Goal: Task Accomplishment & Management: Use online tool/utility

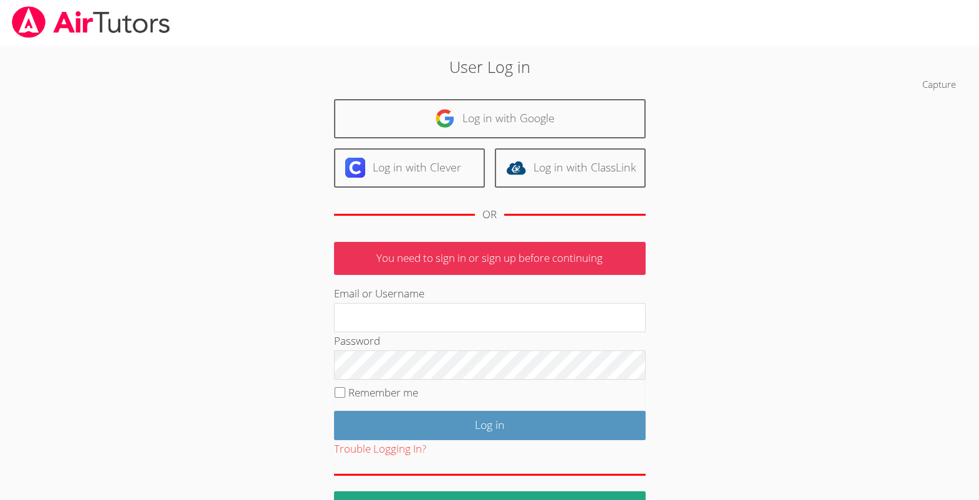
type input "michellebermastutor@gmail.com"
click at [490, 275] on p "You need to sign in or sign up before continuing" at bounding box center [489, 258] width 311 height 33
click at [336, 397] on input "Remember me" at bounding box center [340, 392] width 11 height 11
checkbox input "true"
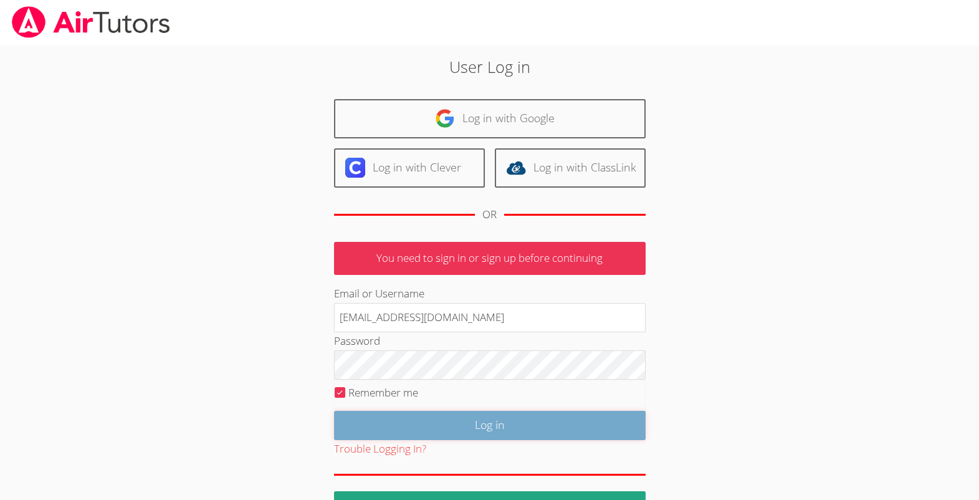
click at [397, 440] on input "Log in" at bounding box center [489, 425] width 311 height 29
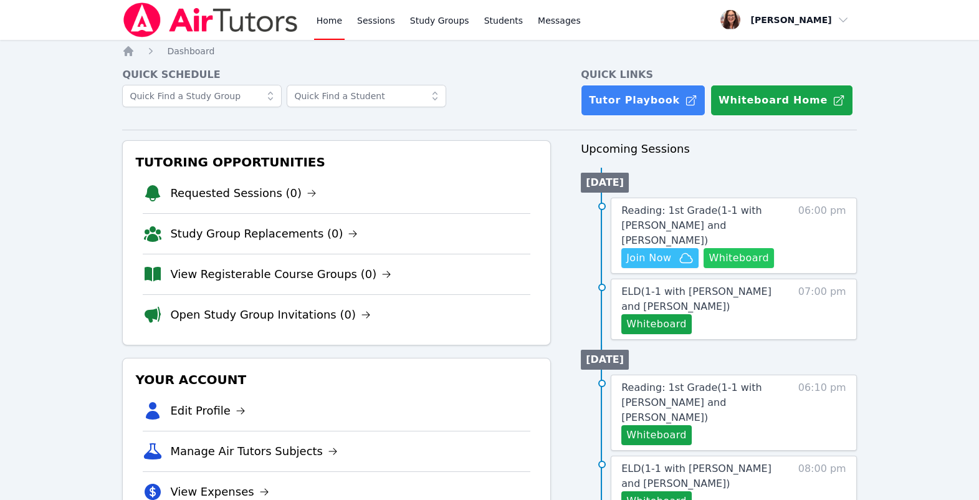
click at [706, 268] on button "Whiteboard" at bounding box center [738, 258] width 70 height 20
click at [693, 265] on span "Join Now" at bounding box center [659, 257] width 67 height 15
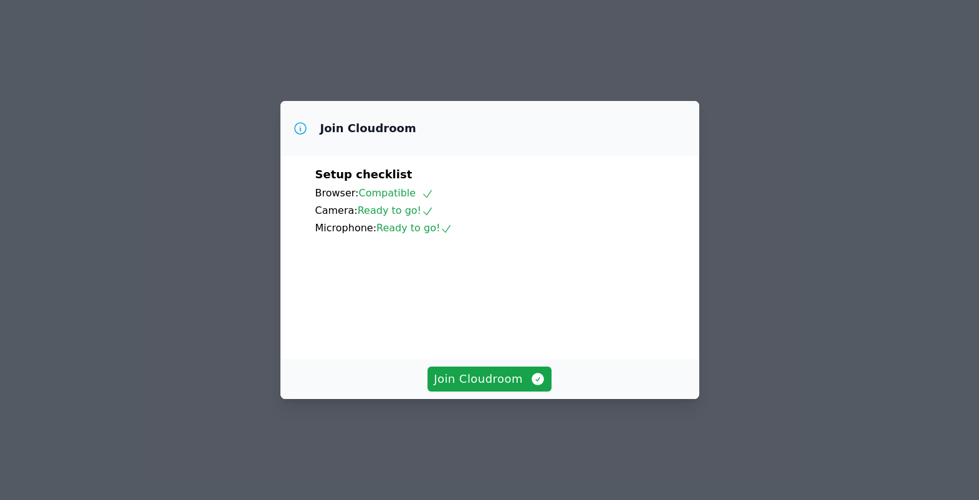
scroll to position [2, 0]
click at [492, 387] on span "Join Cloudroom" at bounding box center [490, 378] width 112 height 17
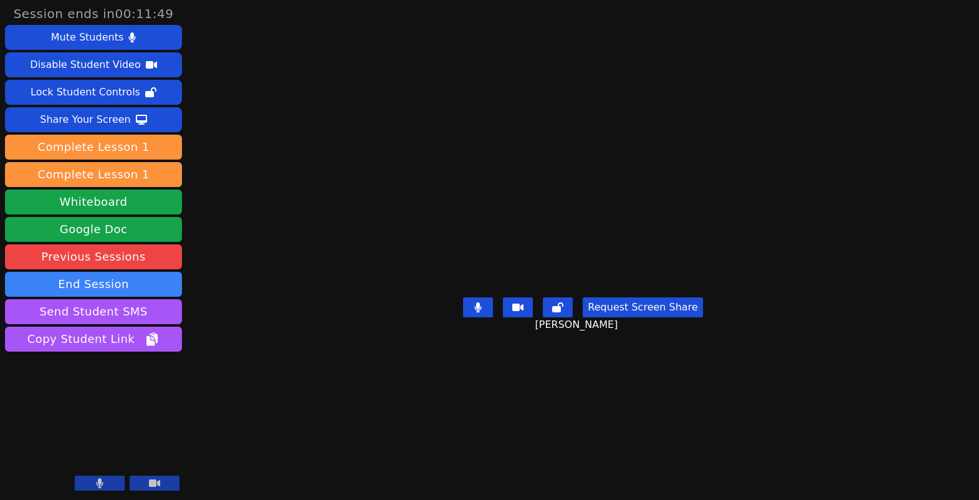
scroll to position [57, 0]
click at [114, 297] on button "End Session" at bounding box center [93, 284] width 177 height 25
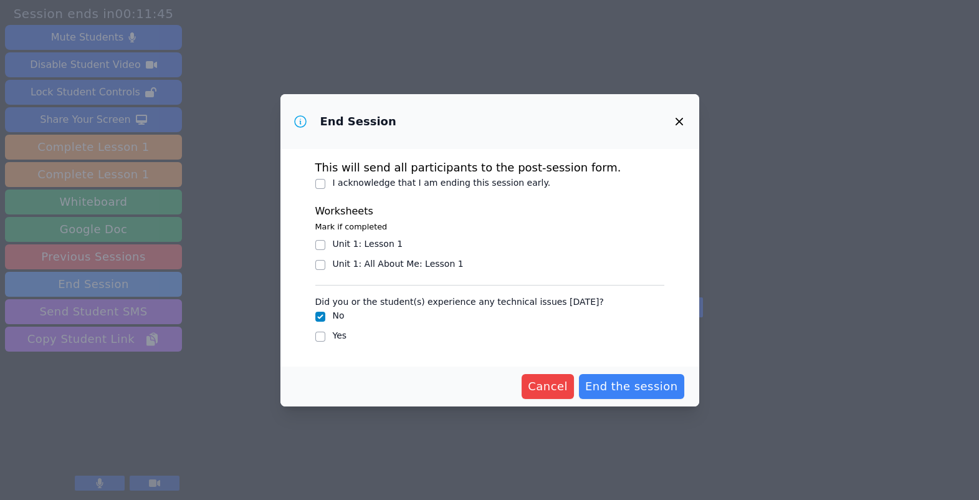
click at [686, 114] on icon "button" at bounding box center [679, 121] width 15 height 15
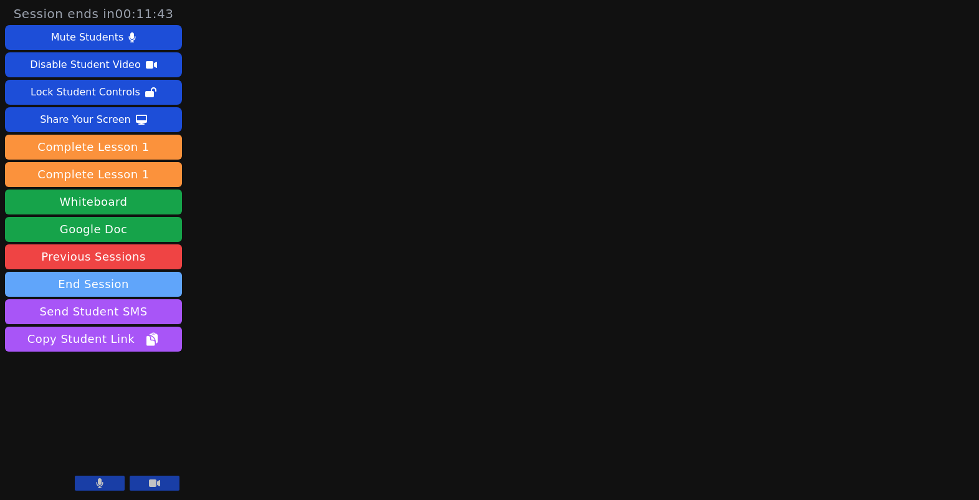
click at [124, 297] on button "End Session" at bounding box center [93, 284] width 177 height 25
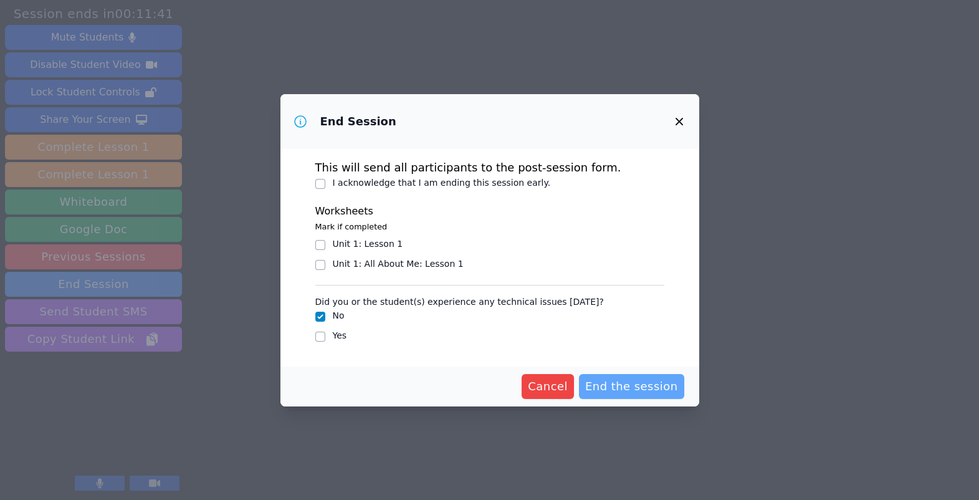
click at [648, 395] on span "End the session" at bounding box center [631, 385] width 93 height 17
click at [315, 189] on input "I acknowledge that I am ending this session early." at bounding box center [320, 184] width 10 height 10
checkbox input "true"
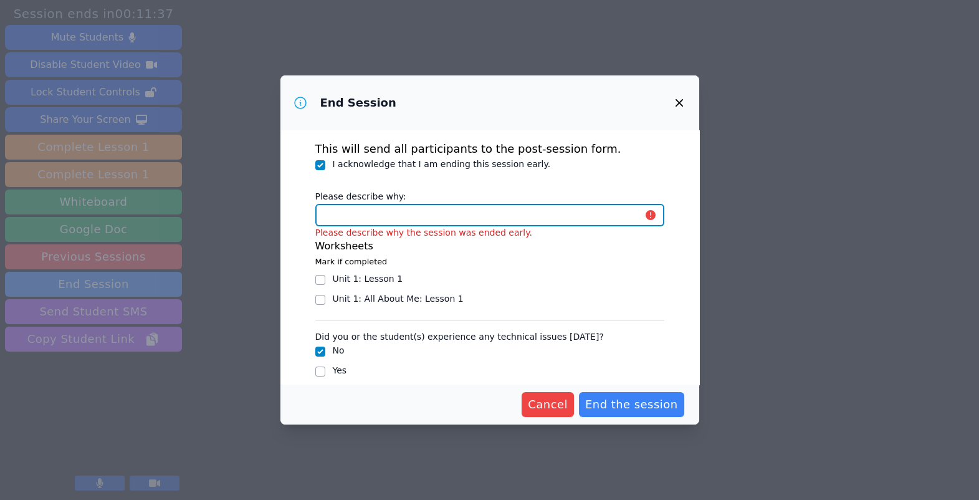
click at [366, 226] on input "Please describe why:" at bounding box center [489, 215] width 349 height 22
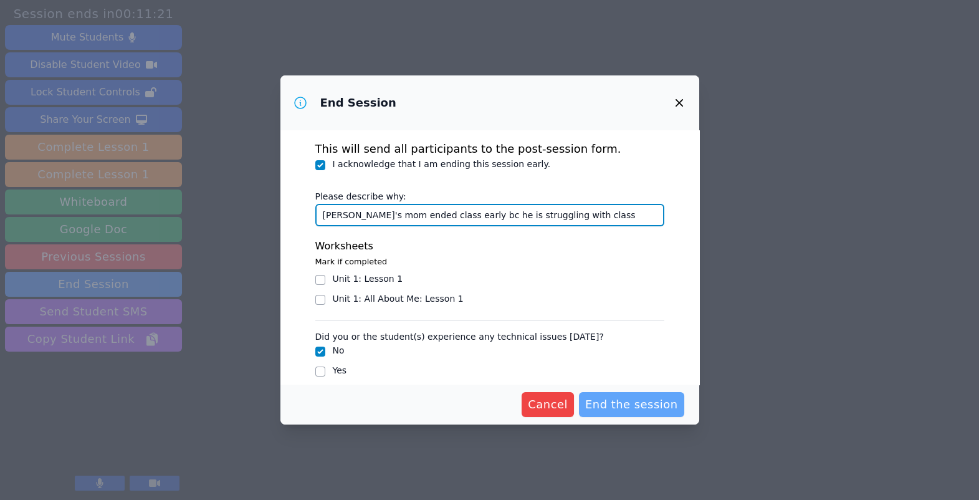
type input "Leo's mom ended class early bc he is struggling with class"
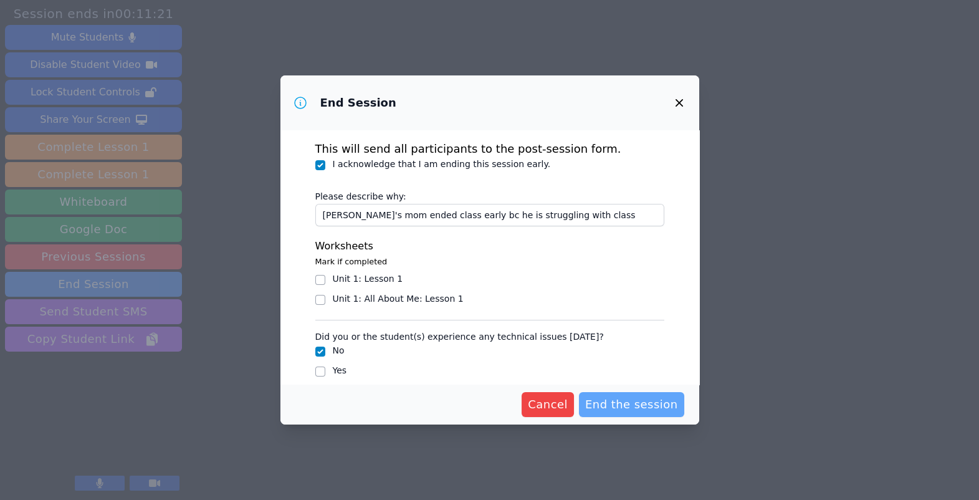
click at [647, 411] on span "End the session" at bounding box center [631, 404] width 93 height 17
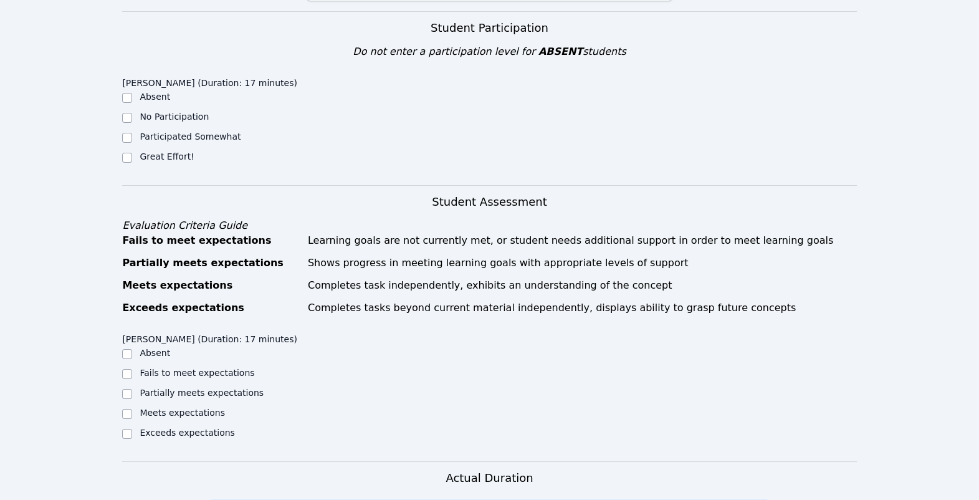
scroll to position [380, 0]
click at [130, 122] on input "No Participation" at bounding box center [127, 117] width 10 height 10
checkbox input "true"
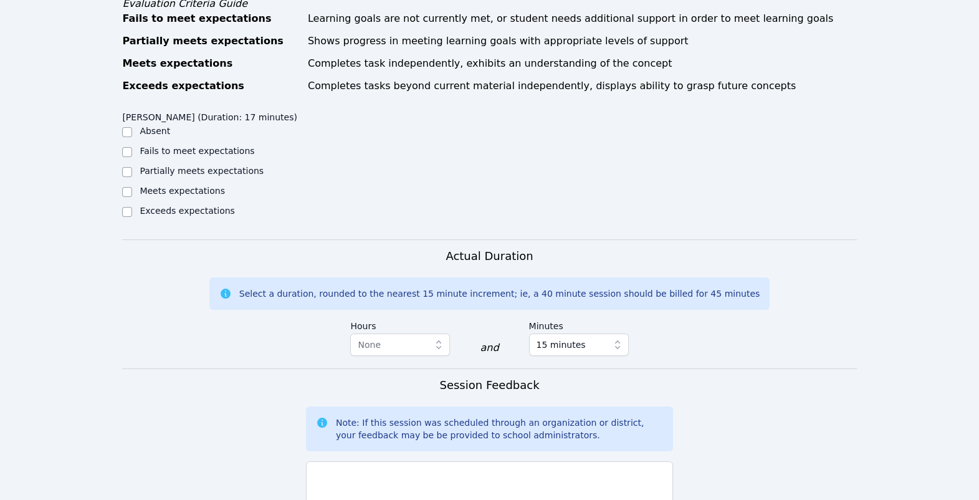
scroll to position [607, 0]
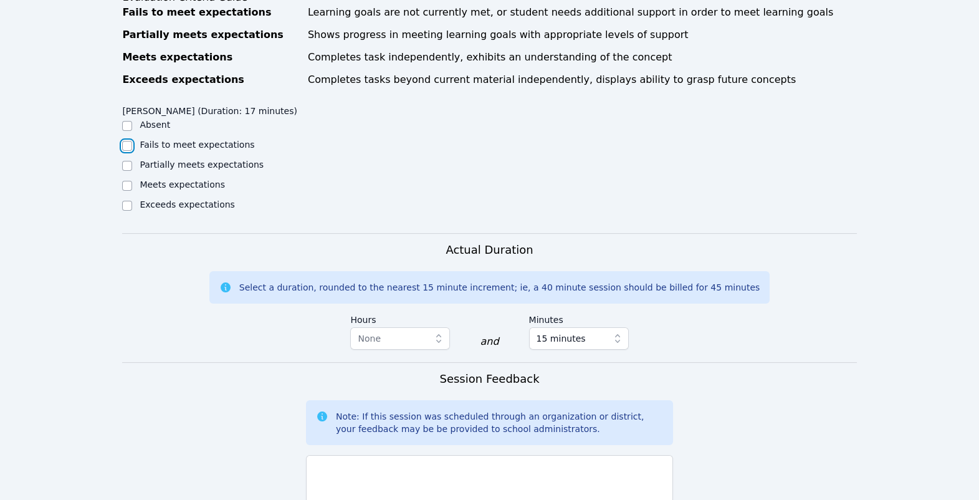
click at [128, 151] on input "Fails to meet expectations" at bounding box center [127, 146] width 10 height 10
checkbox input "true"
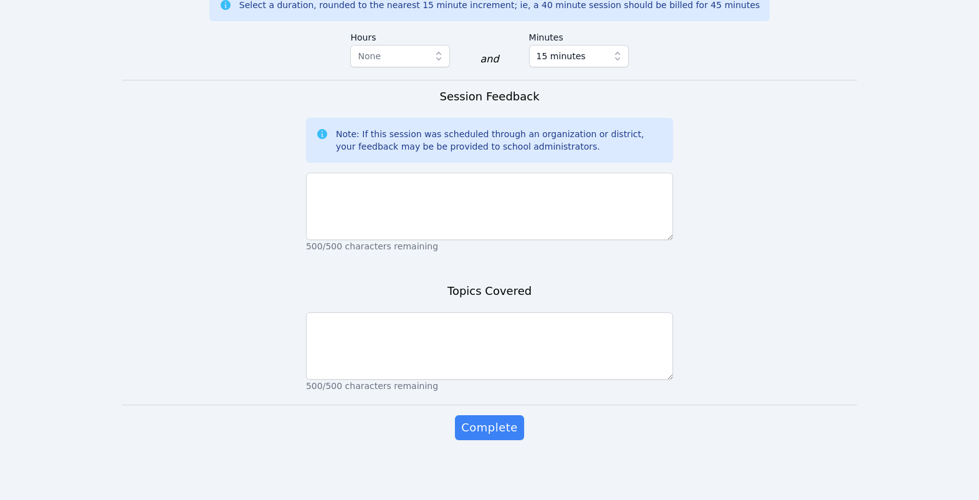
scroll to position [1159, 0]
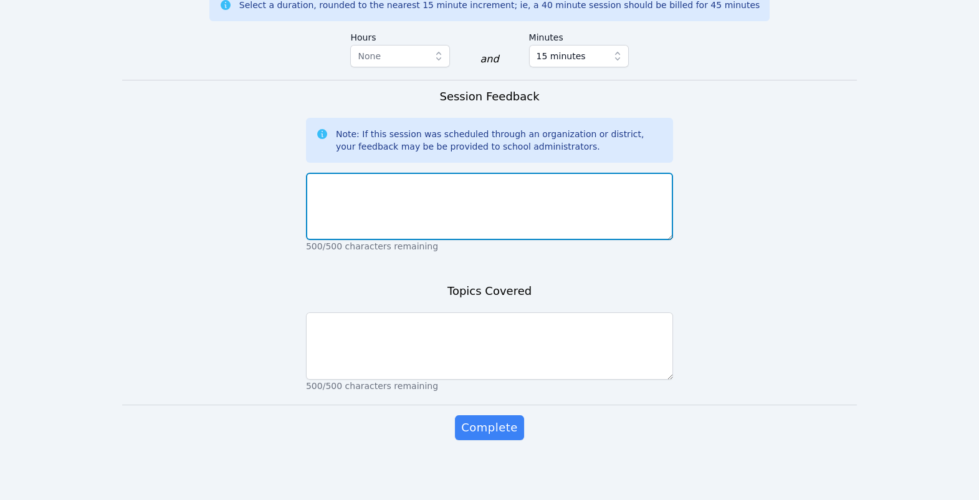
click at [643, 240] on textarea at bounding box center [489, 206] width 367 height 67
drag, startPoint x: 616, startPoint y: 217, endPoint x: 306, endPoint y: 223, distance: 309.7
click at [306, 223] on textarea "Leo came home from school and did not want to participate." at bounding box center [489, 206] width 367 height 67
type textarea "Leo came home from school and did not want to participate."
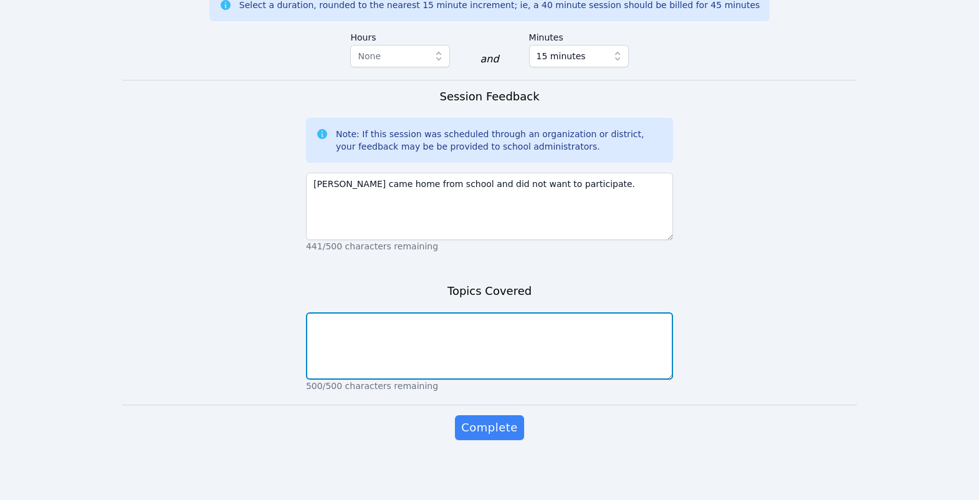
click at [402, 379] on textarea at bounding box center [489, 345] width 367 height 67
paste textarea "Frame 180 Frame 190 Frame 191 Frame 176 . . Frame 177 Frame 192 mangoes manatee…"
drag, startPoint x: 316, startPoint y: 411, endPoint x: 427, endPoint y: 493, distance: 138.4
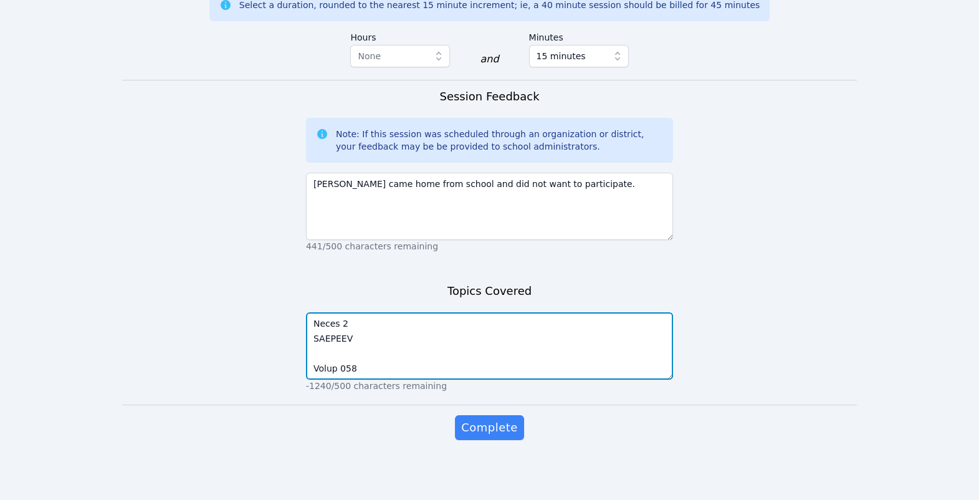
scroll to position [4111, 0]
type textarea "Frame 180 Frame 190 Frame 191 Frame 176 . . Frame 177 Frame 192 mangoes manatee…"
drag, startPoint x: 375, startPoint y: 449, endPoint x: 291, endPoint y: 320, distance: 154.5
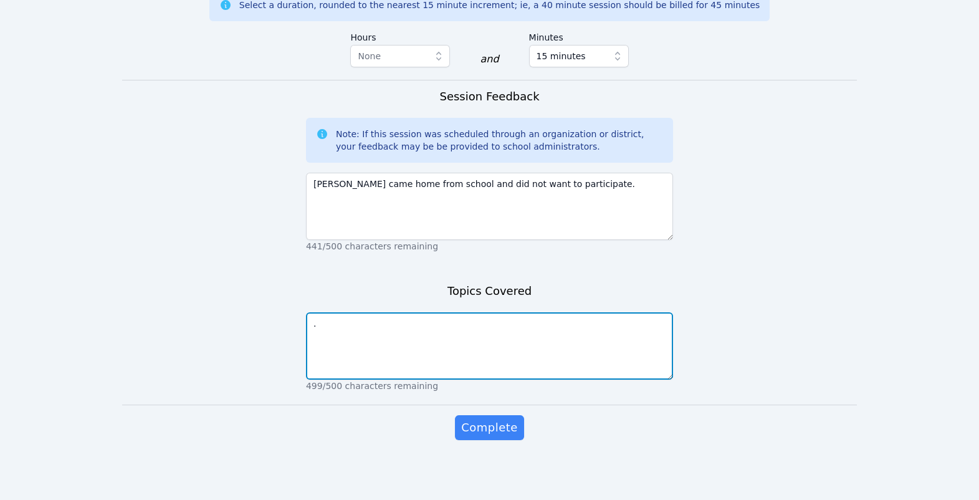
scroll to position [1269, 0]
type textarea "."
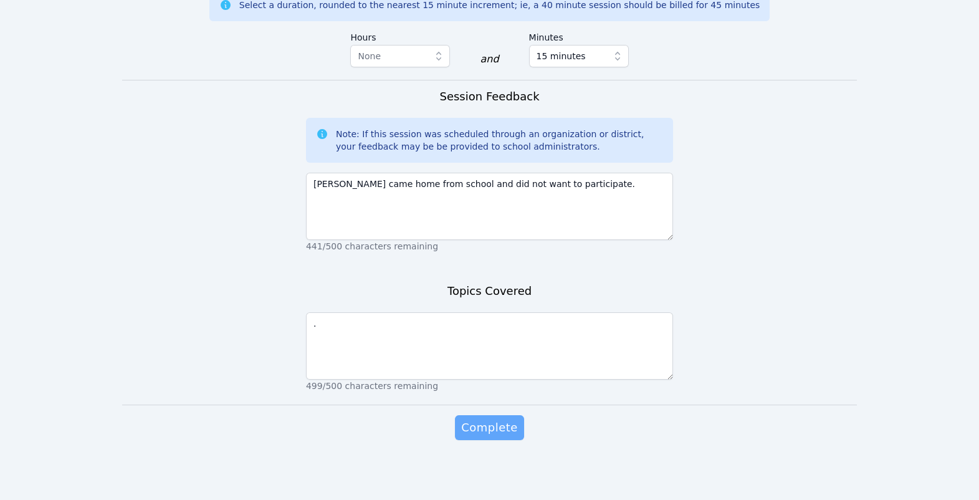
click at [508, 419] on span "Complete" at bounding box center [489, 427] width 56 height 17
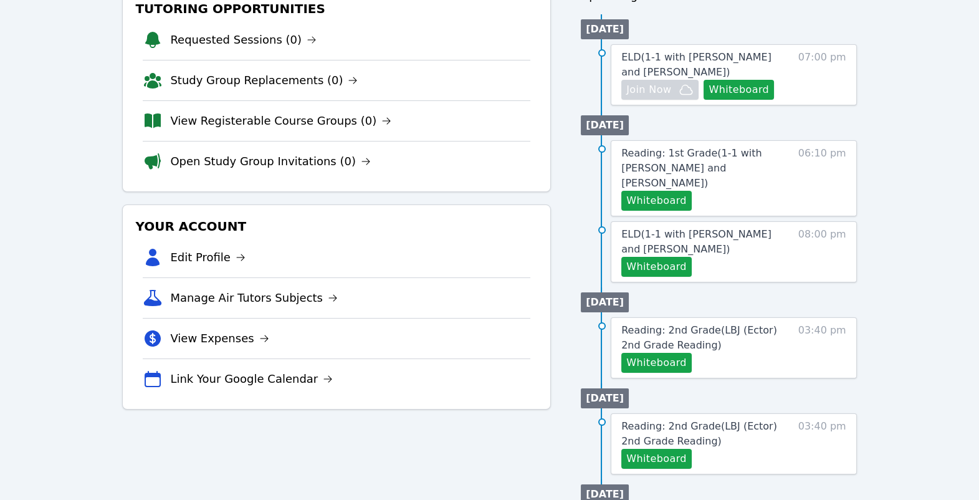
scroll to position [158, 0]
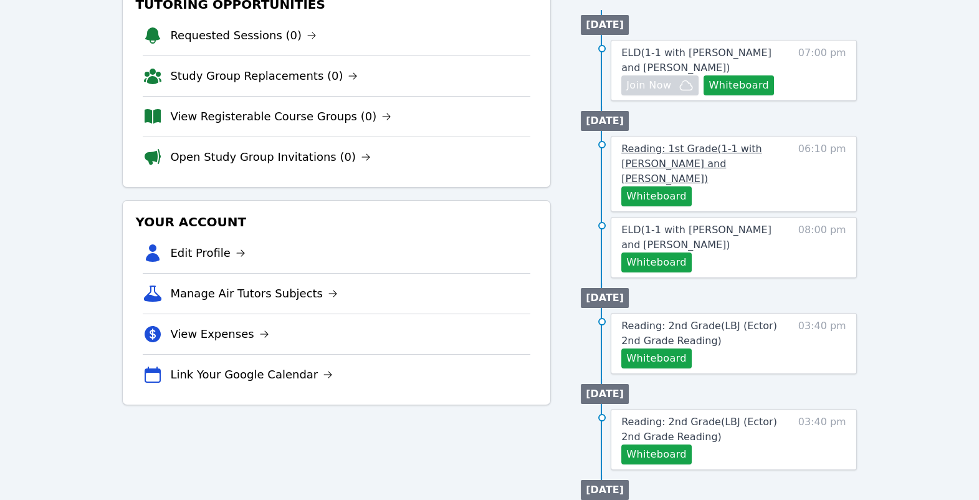
click at [728, 184] on span "Reading: 1st Grade ( 1-1 with Leo Abassi and Michelle Bermas )" at bounding box center [691, 164] width 141 height 42
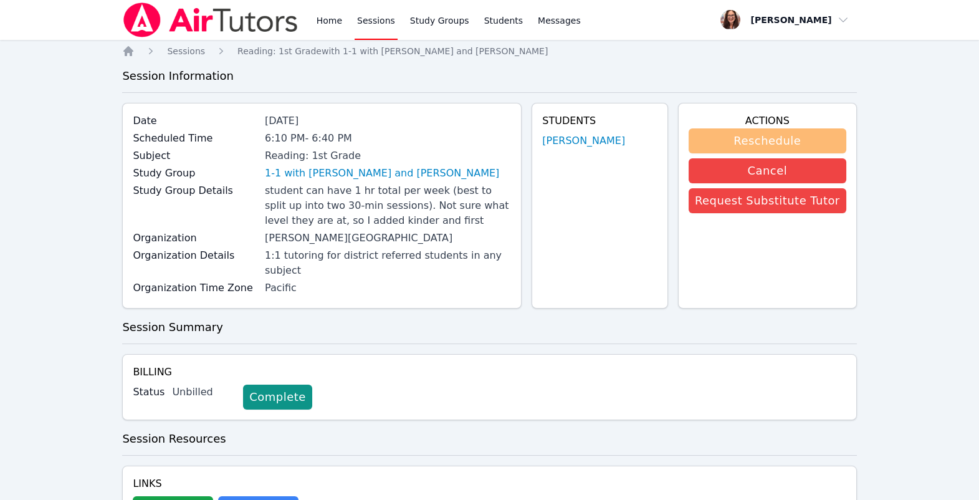
click at [772, 153] on button "Reschedule" at bounding box center [767, 140] width 158 height 25
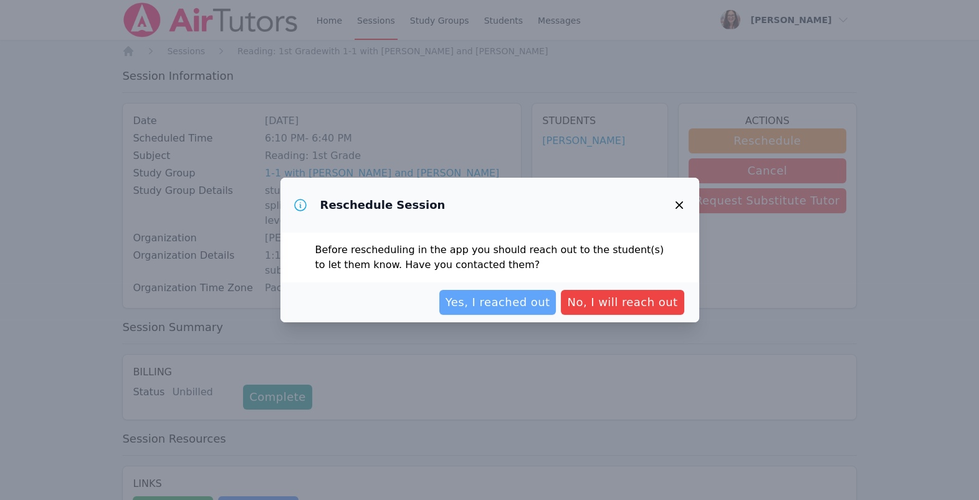
click at [506, 311] on span "Yes, I reached out" at bounding box center [497, 301] width 105 height 17
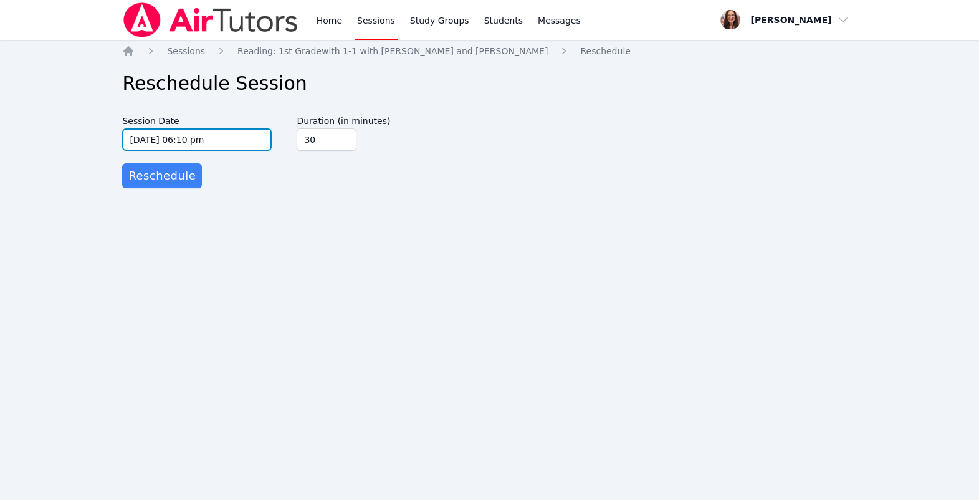
click at [171, 151] on input "10/13/2025 06:10 pm" at bounding box center [196, 139] width 149 height 22
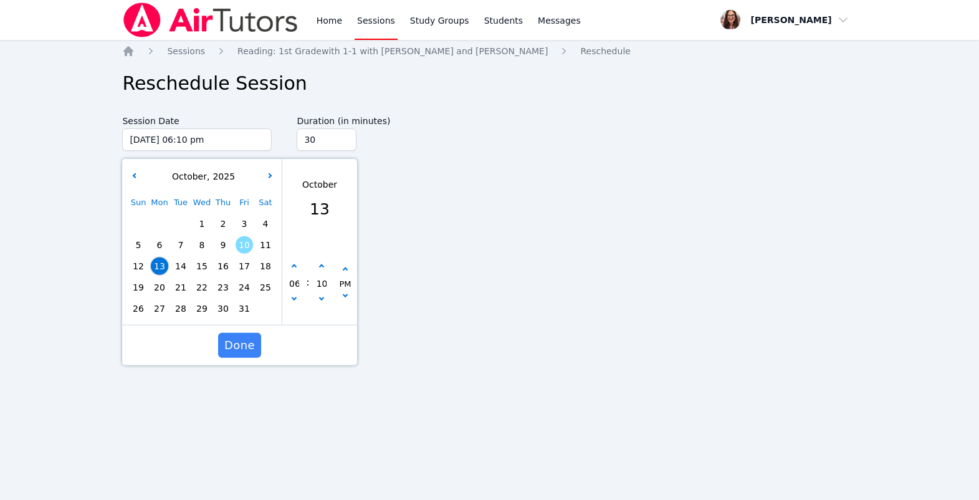
click at [181, 275] on span "14" at bounding box center [180, 265] width 17 height 17
click at [292, 273] on button "button" at bounding box center [294, 266] width 12 height 12
type input "10/14/2025 07:10 pm"
type input "07"
click at [323, 306] on button "button" at bounding box center [321, 300] width 12 height 12
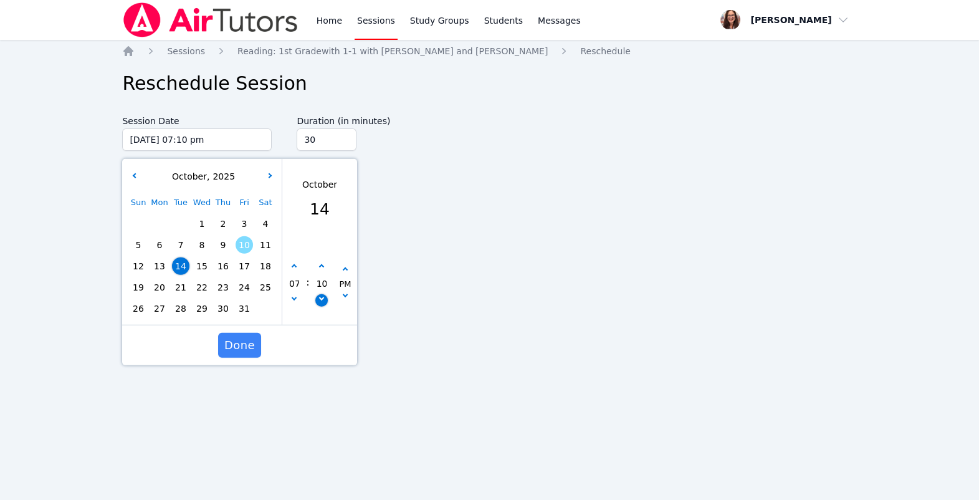
type input "10/14/2025 07:05 pm"
type input "05"
click at [323, 306] on button "button" at bounding box center [321, 300] width 12 height 12
type input "10/14/2025 07:00 pm"
type input "00"
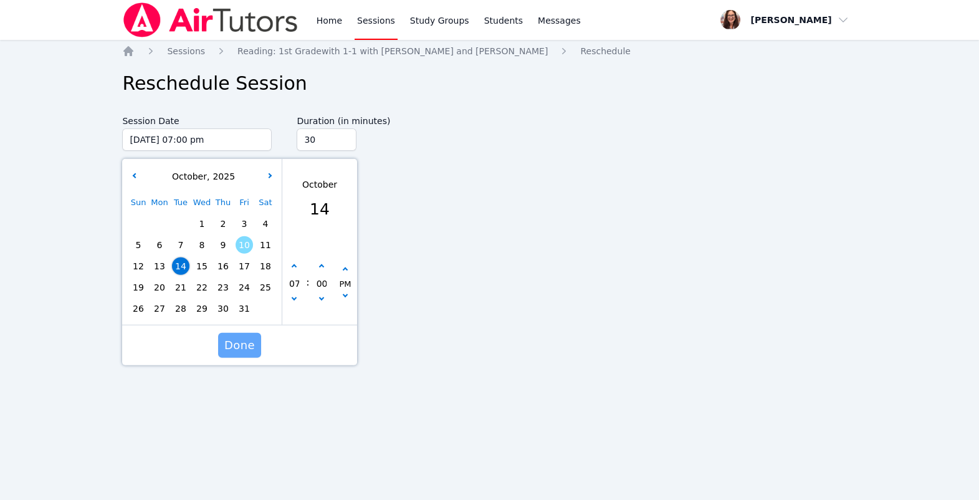
click at [240, 354] on span "Done" at bounding box center [239, 344] width 31 height 17
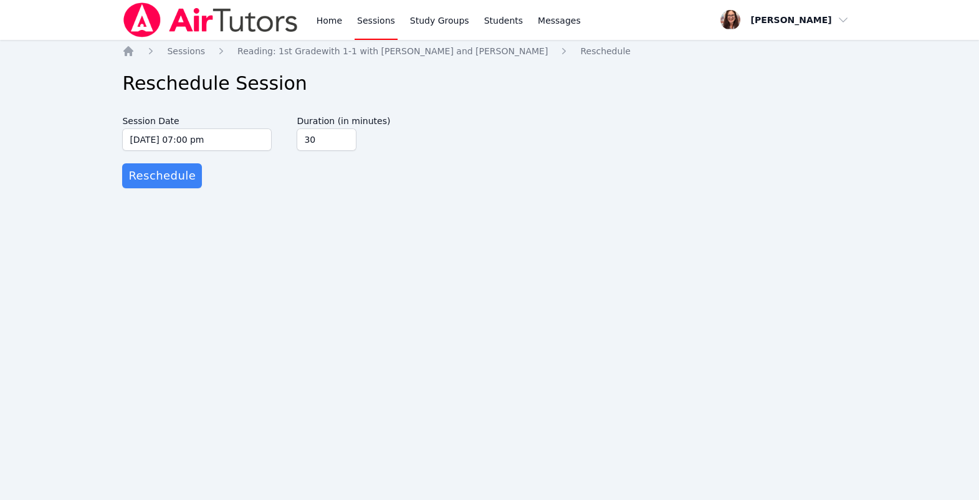
click at [0, 499] on div at bounding box center [0, 500] width 0 height 0
click at [196, 184] on span "Reschedule" at bounding box center [161, 175] width 67 height 17
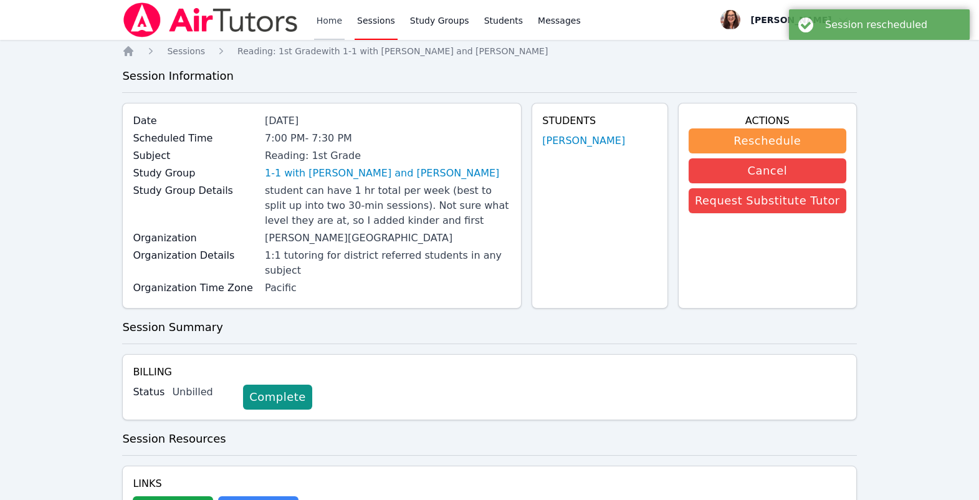
click at [344, 28] on link "Home" at bounding box center [329, 20] width 31 height 40
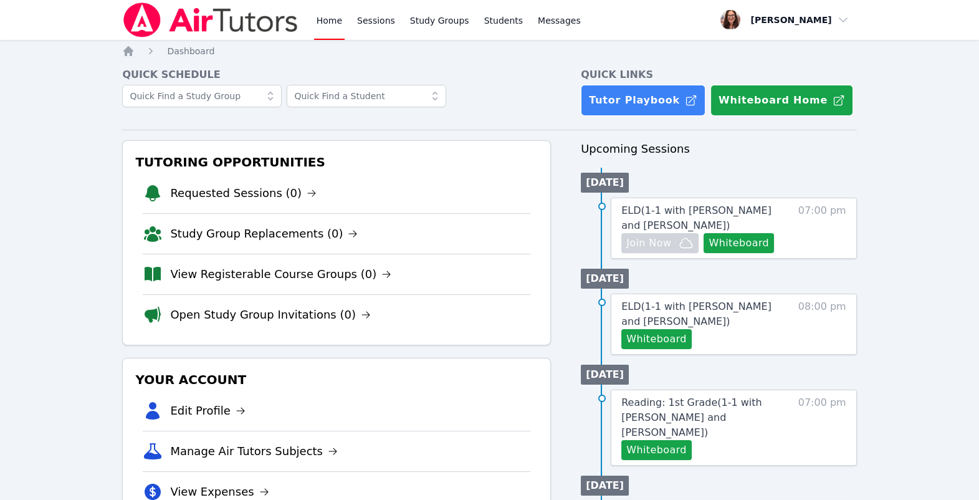
click at [344, 23] on link "Home" at bounding box center [329, 20] width 31 height 40
click at [344, 26] on link "Home" at bounding box center [329, 20] width 31 height 40
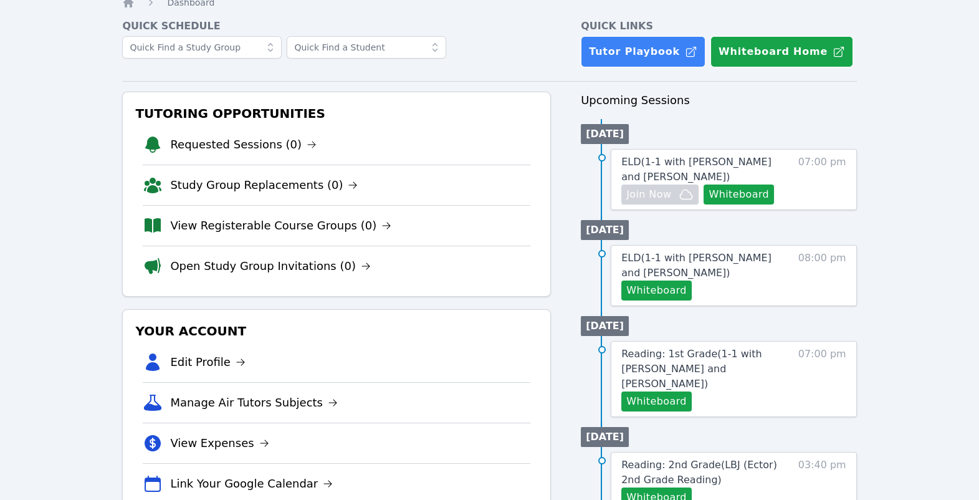
scroll to position [49, 0]
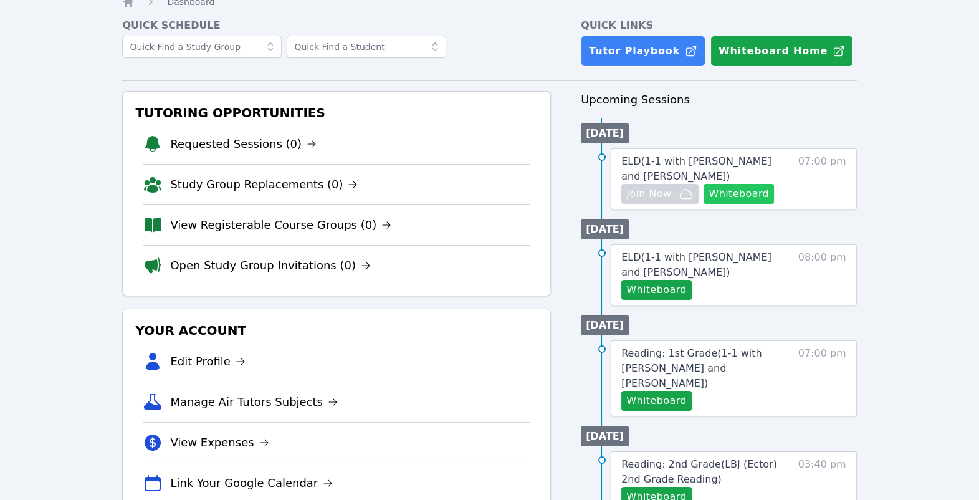
click at [703, 204] on button "Whiteboard" at bounding box center [738, 194] width 70 height 20
click at [705, 204] on button "Whiteboard" at bounding box center [738, 194] width 70 height 20
click at [693, 201] on icon "button" at bounding box center [685, 193] width 15 height 15
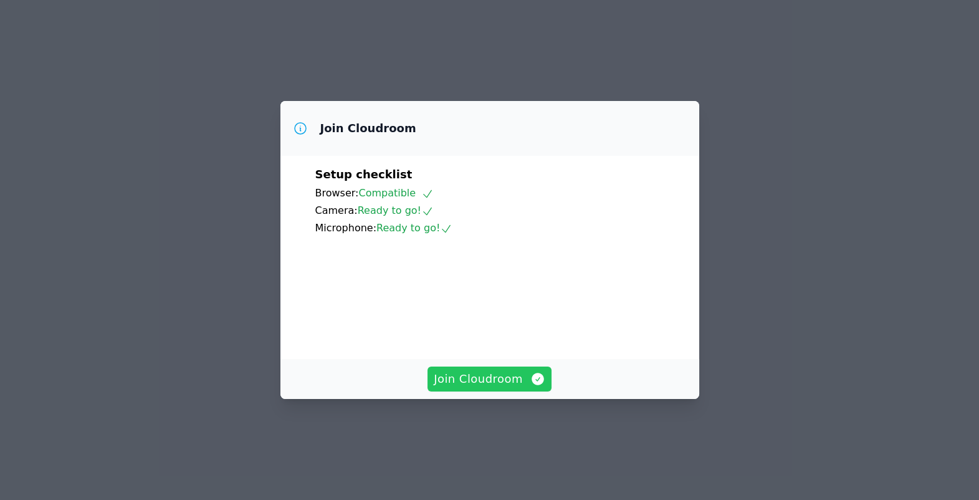
click at [505, 387] on span "Join Cloudroom" at bounding box center [490, 378] width 112 height 17
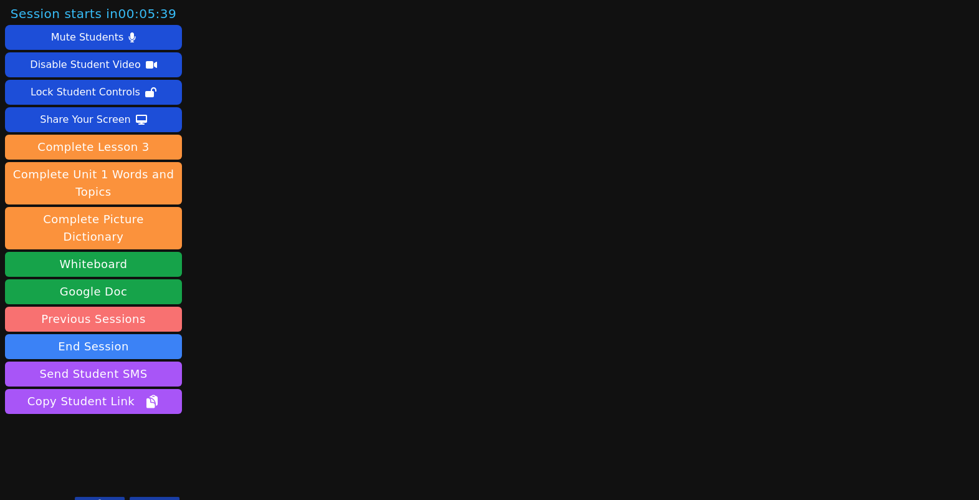
scroll to position [146, 0]
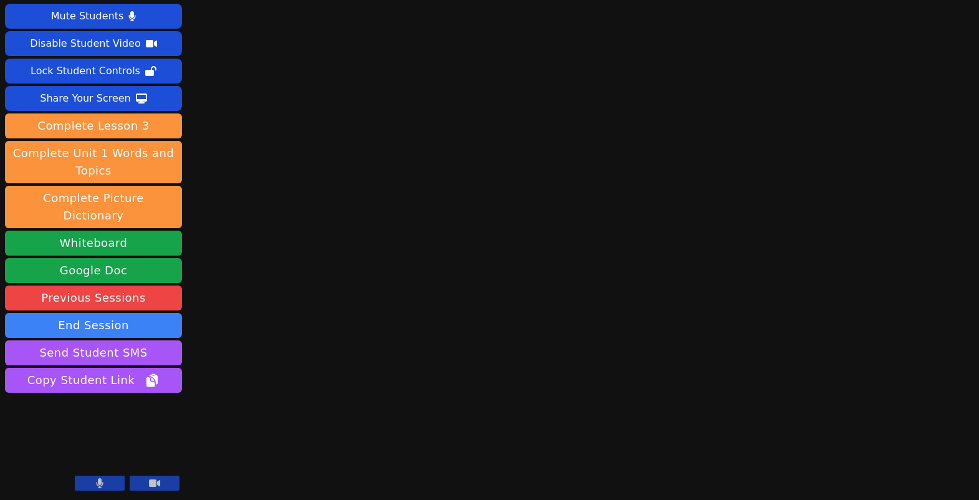
click at [102, 475] on button at bounding box center [100, 482] width 50 height 15
click at [93, 480] on icon at bounding box center [99, 483] width 12 height 10
click at [86, 320] on button "End Session" at bounding box center [93, 325] width 177 height 25
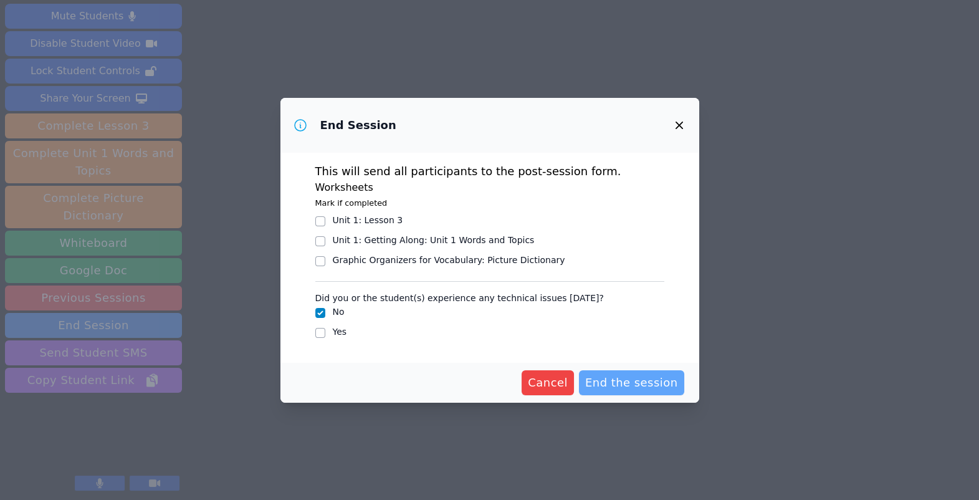
click at [678, 391] on span "End the session" at bounding box center [631, 382] width 93 height 17
click at [682, 121] on icon "button" at bounding box center [678, 124] width 7 height 7
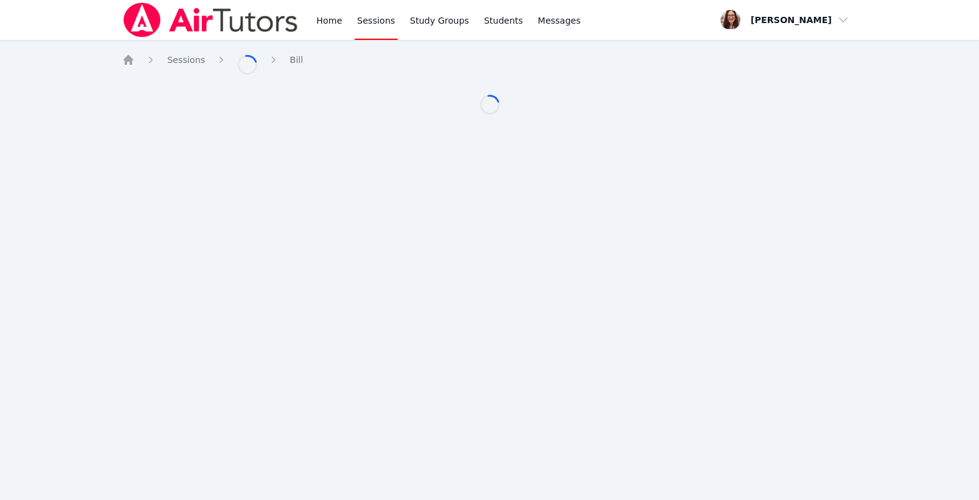
click at [293, 222] on div "Home Sessions Study Groups Students Messages Open user menu Michelle Bermas Ope…" at bounding box center [489, 250] width 979 height 500
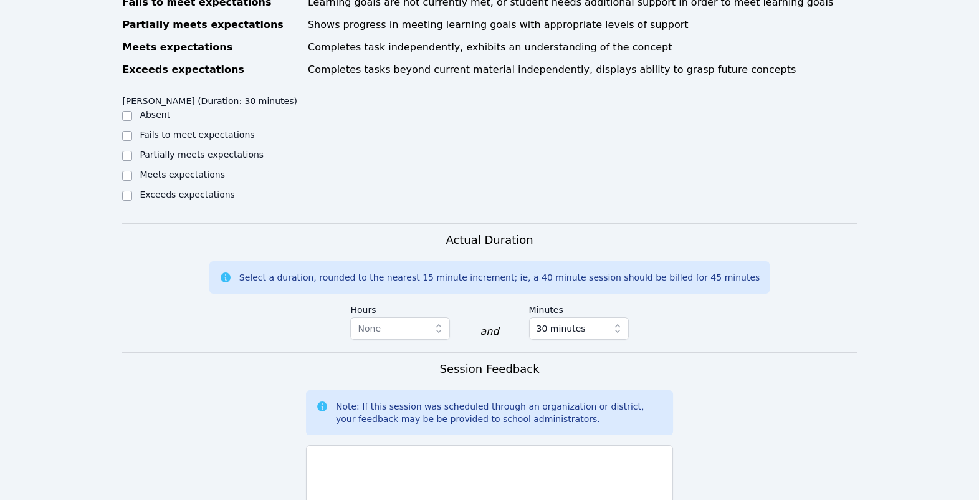
scroll to position [631, 0]
checkbox input "true"
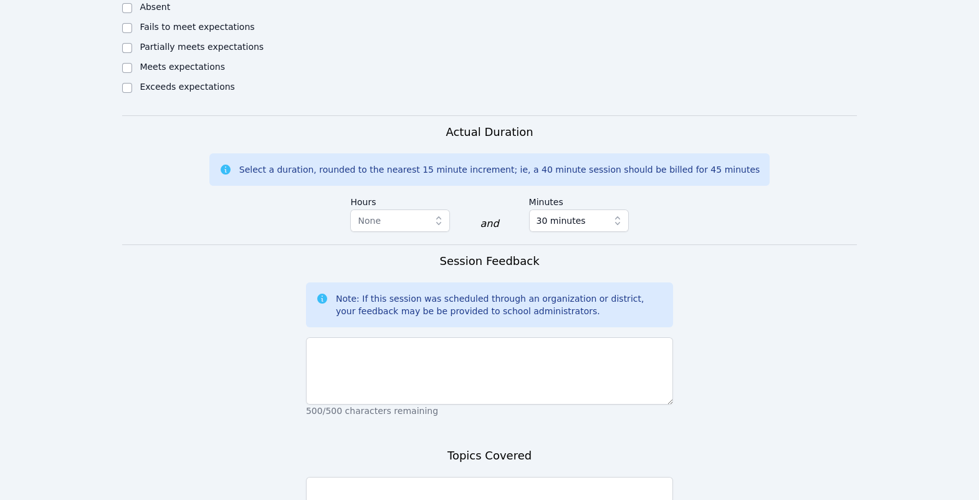
scroll to position [753, 0]
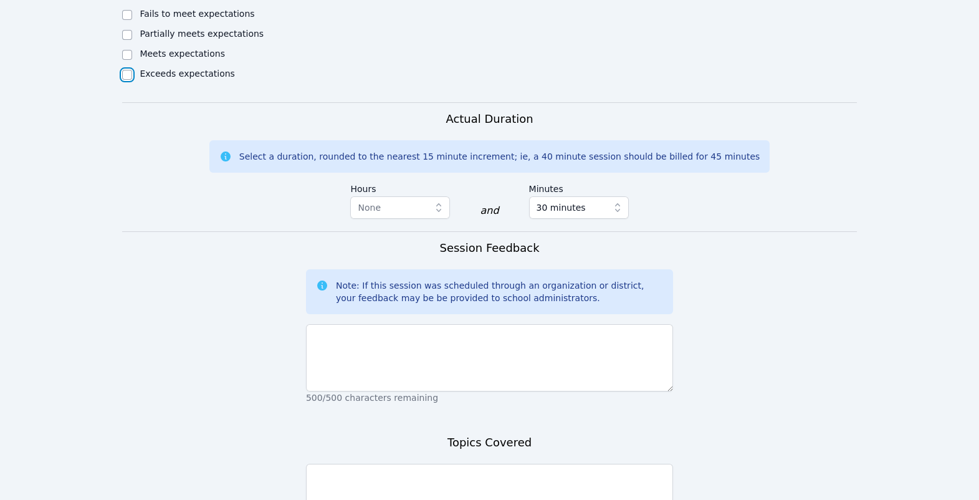
click at [128, 80] on input "Exceeds expectations" at bounding box center [127, 75] width 10 height 10
checkbox input "true"
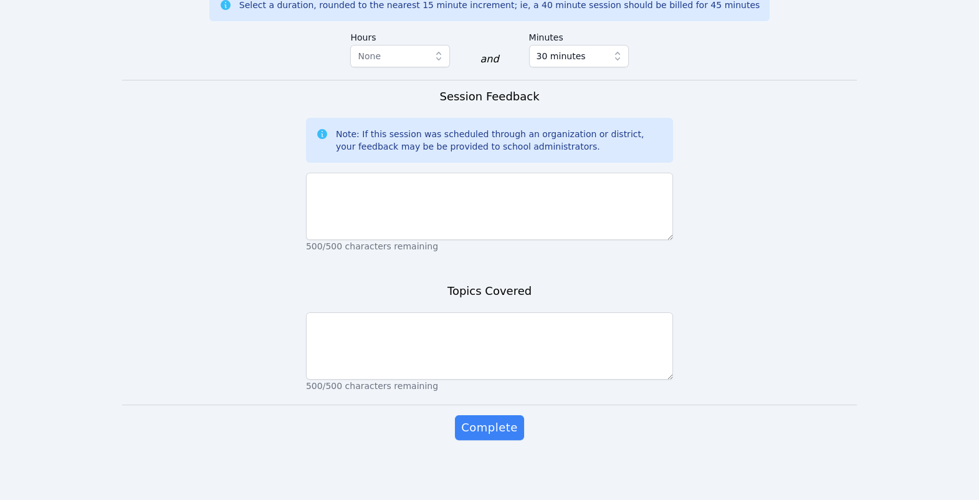
scroll to position [1309, 0]
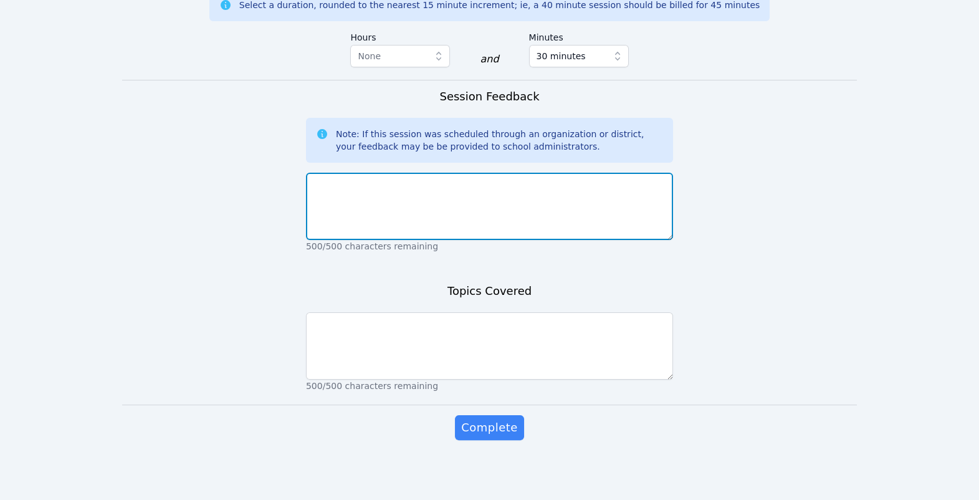
click at [585, 173] on textarea at bounding box center [489, 206] width 367 height 67
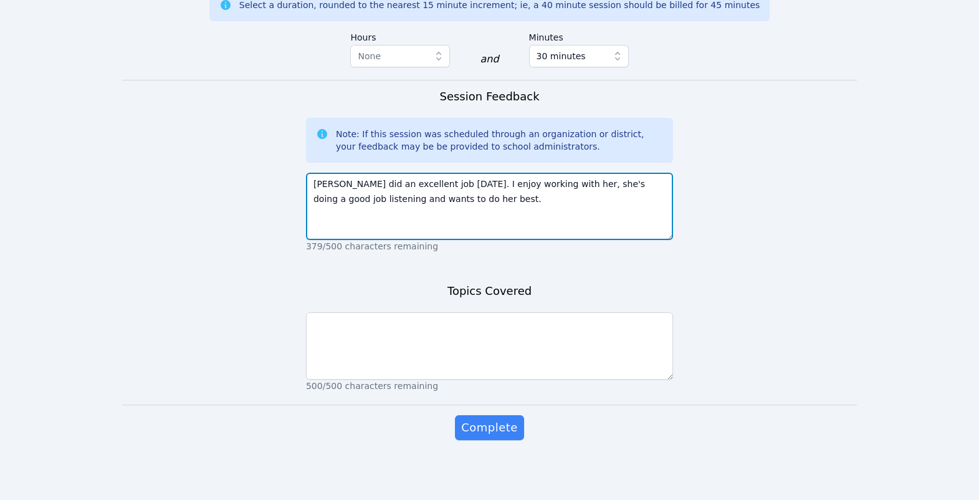
type textarea "Eleanor did an excellent job today. I enjoy working with her, she's doing a goo…"
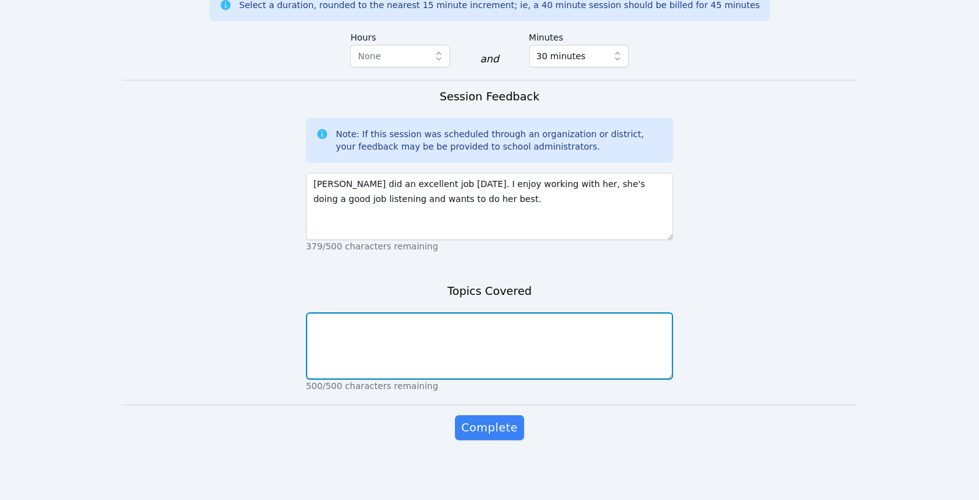
click at [508, 321] on textarea at bounding box center [489, 345] width 367 height 67
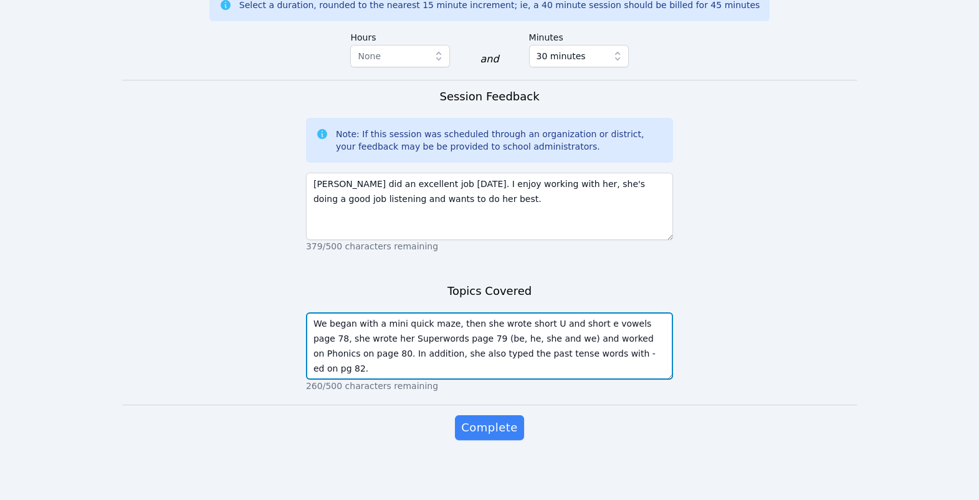
type textarea "We began with a mini quick maze, then she wrote short U and short e vowels page…"
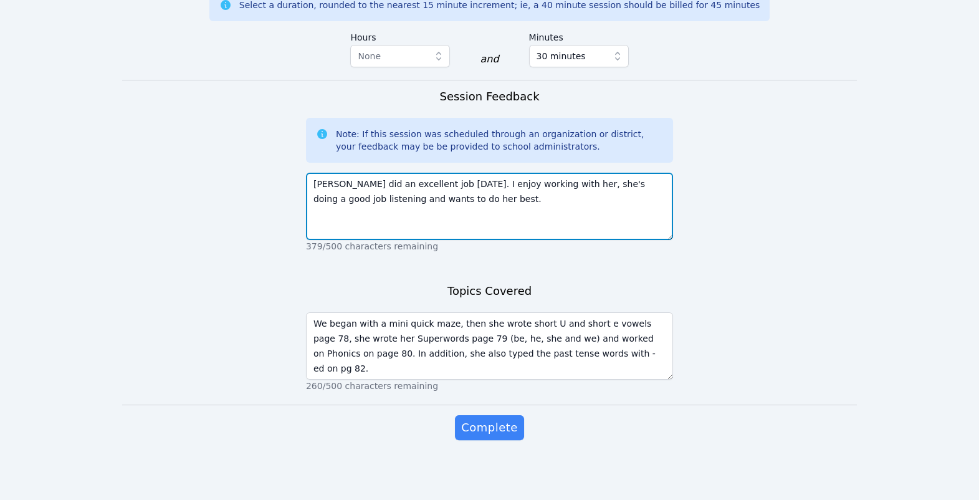
click at [577, 173] on textarea "Eleanor did an excellent job today. I enjoy working with her, she's doing a goo…" at bounding box center [489, 206] width 367 height 67
type textarea "Eleanor did an excellent job today. I enjoy working with her, she's doing a goo…"
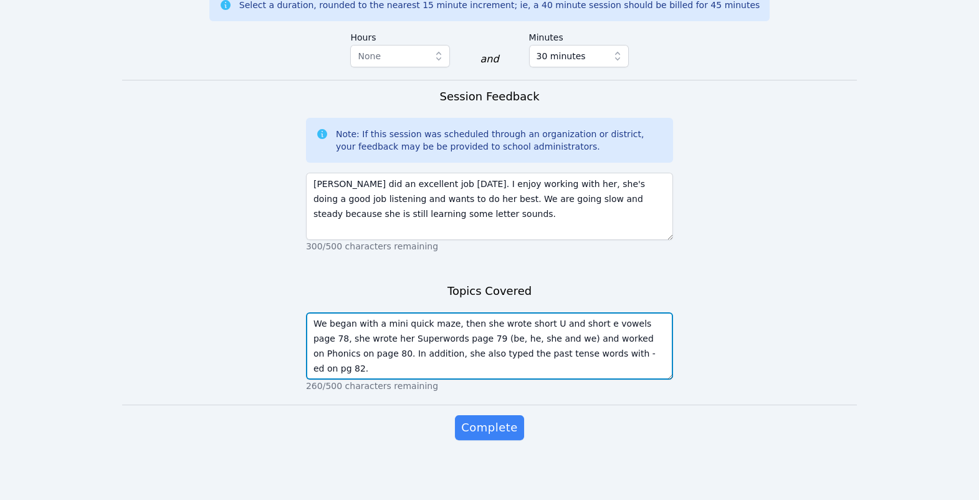
click at [538, 354] on textarea "We began with a mini quick maze, then she wrote short U and short e vowels page…" at bounding box center [489, 345] width 367 height 67
click at [540, 355] on textarea "We began with a mini quick maze, then she wrote short U and short e vowels page…" at bounding box center [489, 345] width 367 height 67
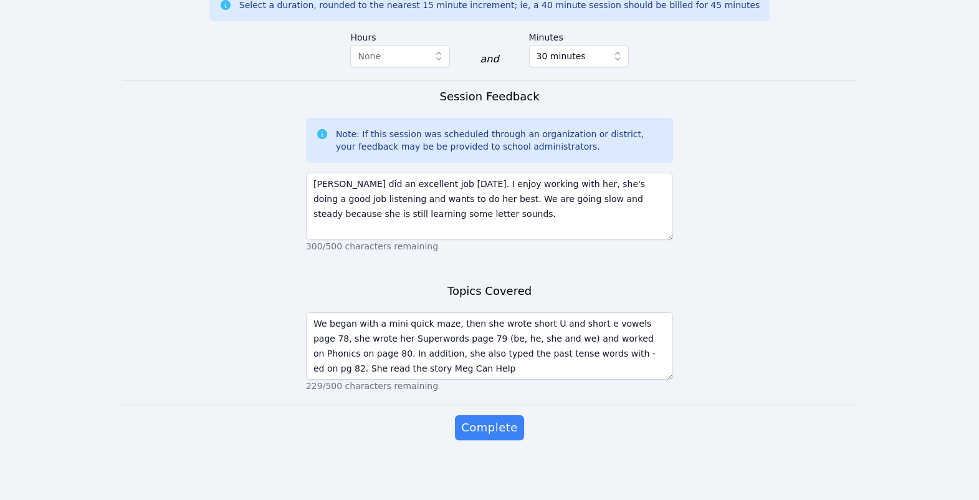
scroll to position [1325, 0]
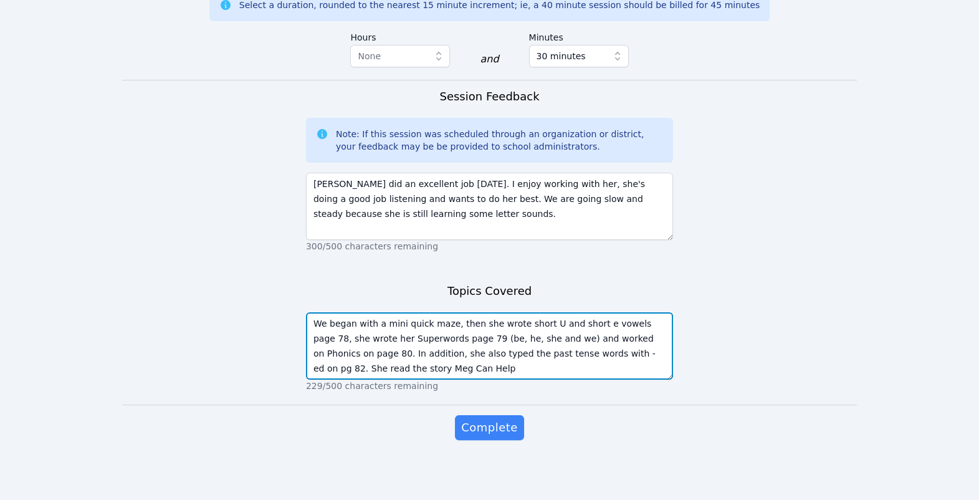
click at [659, 333] on textarea "We began with a mini quick maze, then she wrote short U and short e vowels page…" at bounding box center [489, 345] width 367 height 67
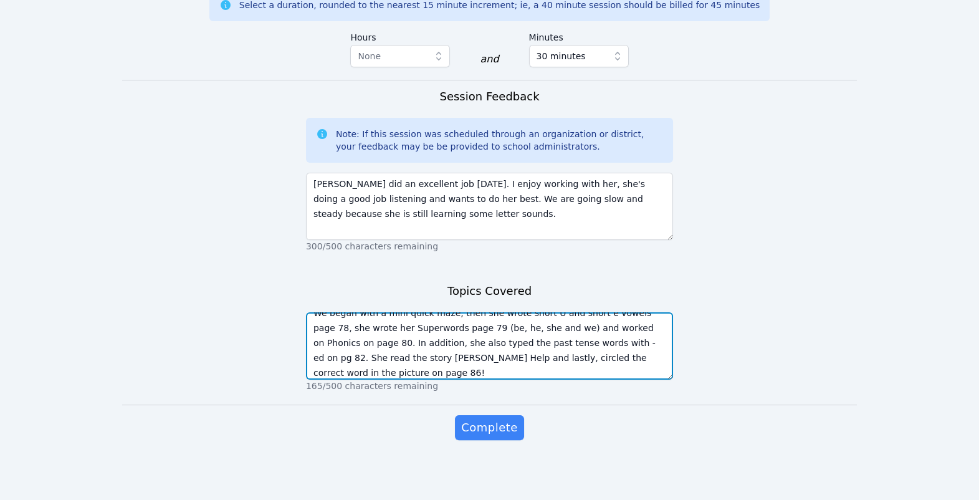
type textarea "We began with a mini quick maze, then she wrote short U and short e vowels page…"
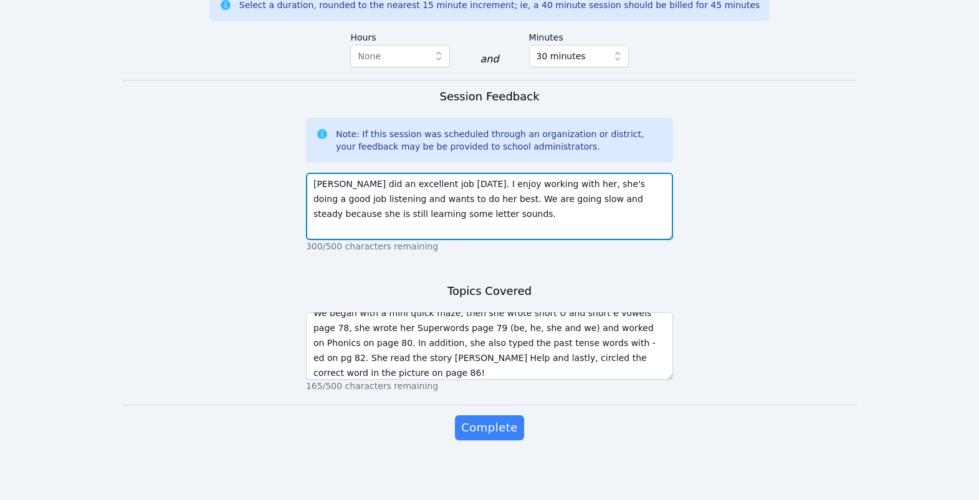
drag, startPoint x: 543, startPoint y: 126, endPoint x: 445, endPoint y: 143, distance: 99.8
click at [445, 173] on textarea "Eleanor did an excellent job today. I enjoy working with her, she's doing a goo…" at bounding box center [489, 206] width 367 height 67
click at [589, 173] on textarea "Eleanor did an excellent job today. I enjoy working with her, she's doing a goo…" at bounding box center [489, 206] width 367 height 67
type textarea "Eleanor did an excellent job today. I enjoy working with her, she's doing a goo…"
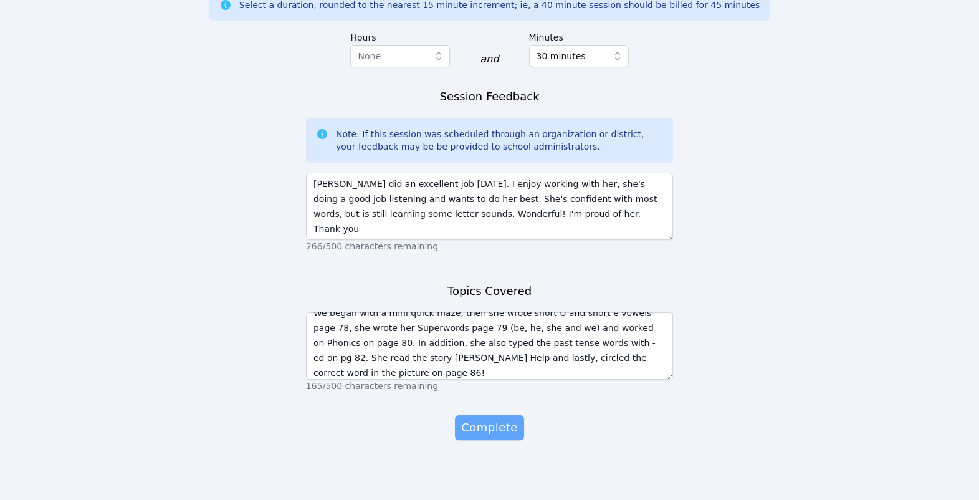
click at [509, 419] on span "Complete" at bounding box center [489, 427] width 56 height 17
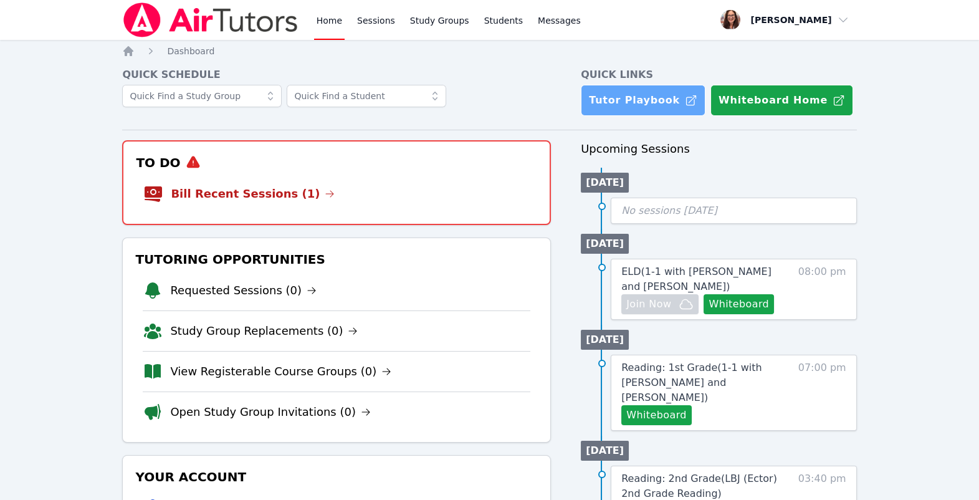
click at [643, 116] on link "Tutor Playbook" at bounding box center [643, 100] width 125 height 31
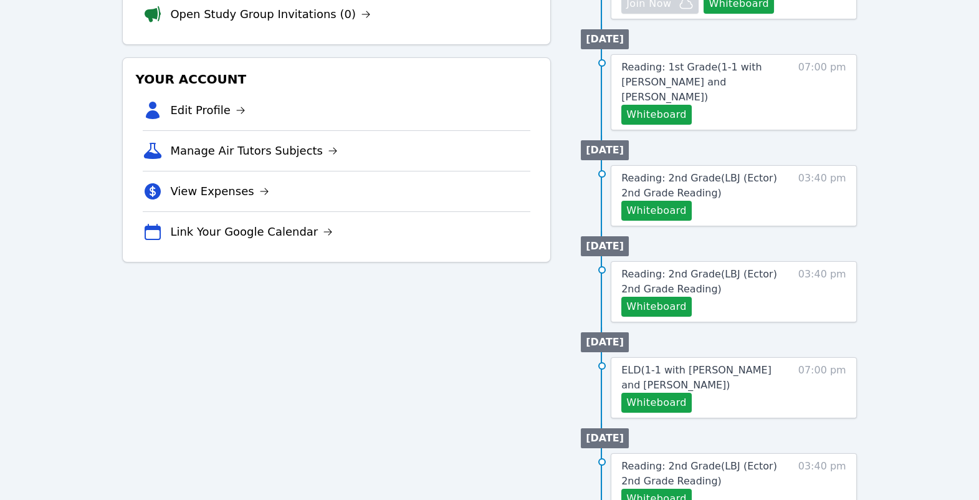
scroll to position [206, 0]
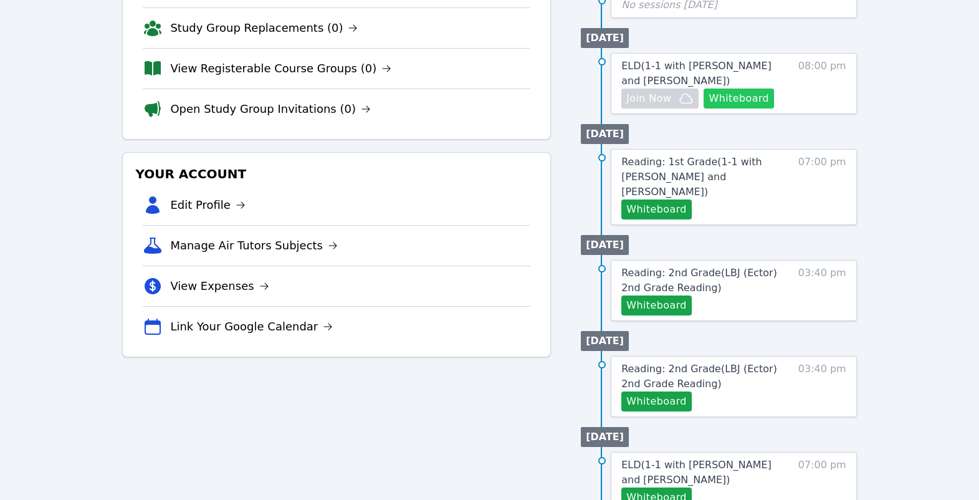
click at [706, 108] on button "Whiteboard" at bounding box center [738, 98] width 70 height 20
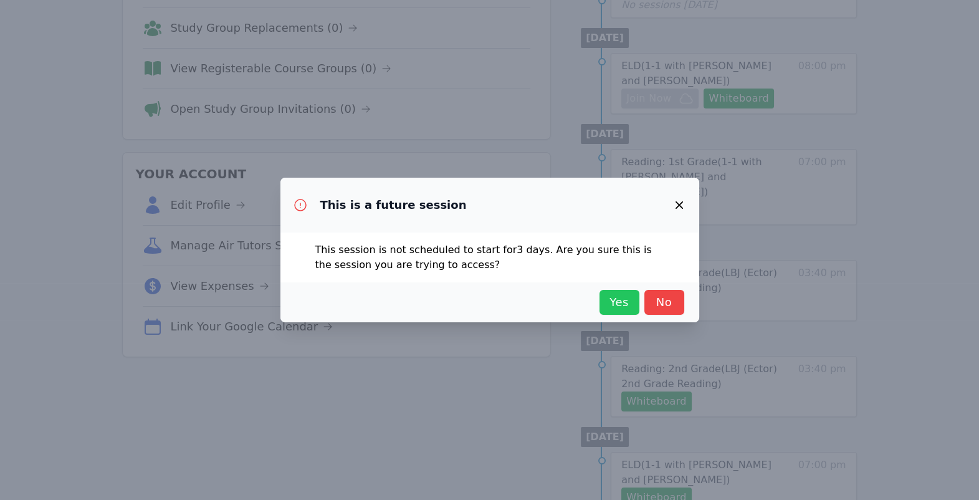
click at [633, 311] on span "Yes" at bounding box center [618, 301] width 27 height 17
